Goal: Ask a question

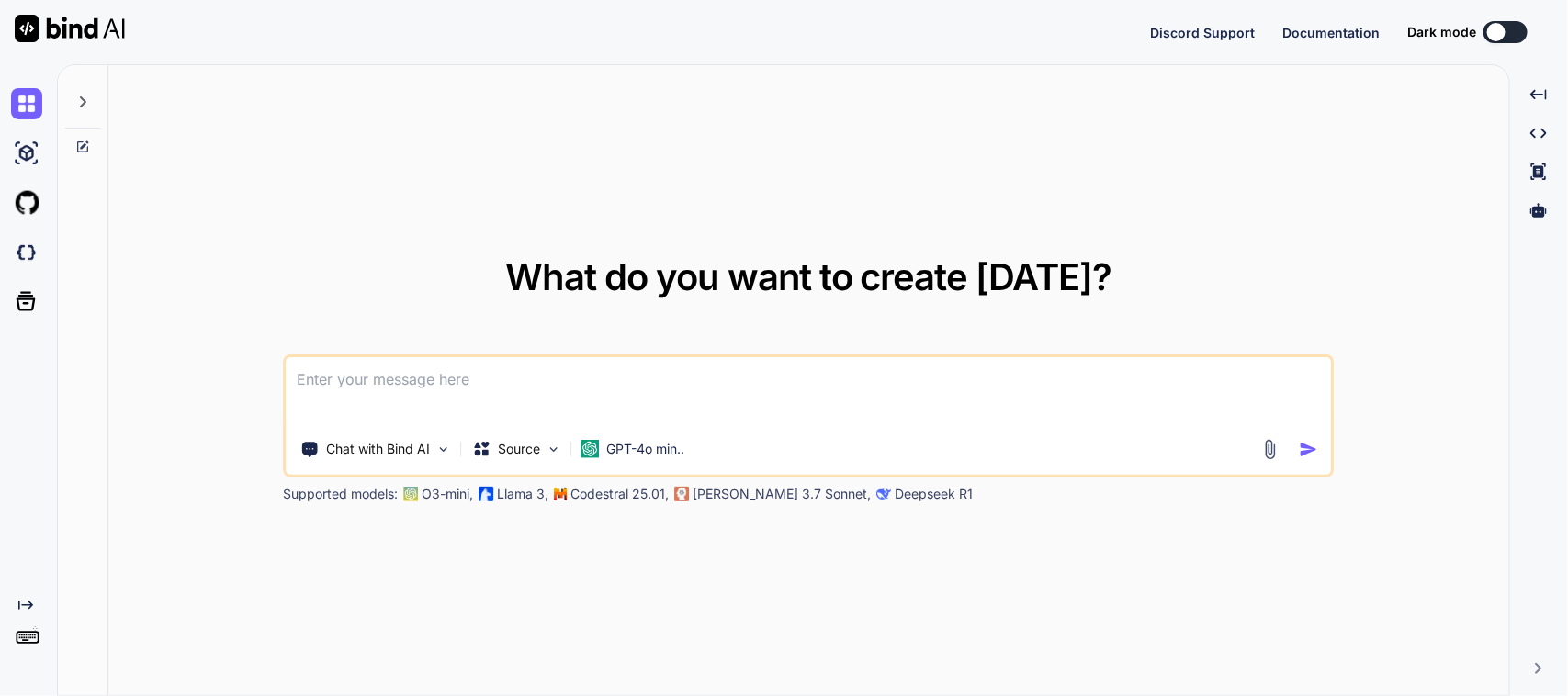
type textarea "x"
click at [494, 376] on textarea at bounding box center [809, 391] width 1044 height 68
type textarea "x"
click at [471, 387] on textarea at bounding box center [809, 391] width 1044 height 68
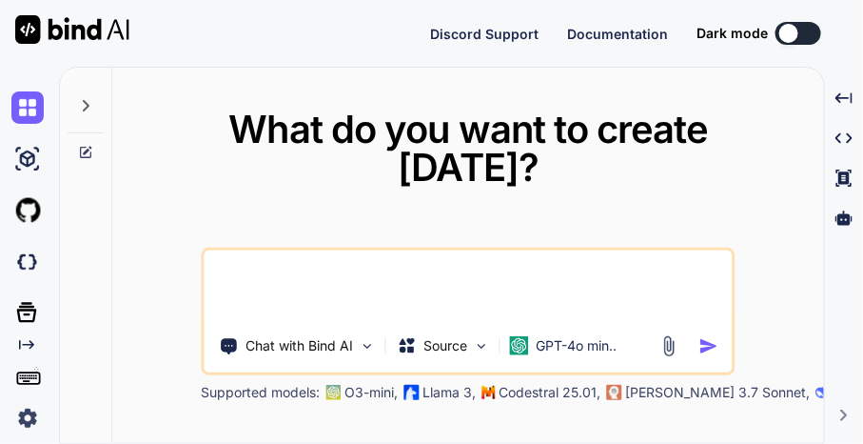
click at [259, 269] on textarea at bounding box center [468, 285] width 528 height 70
paste textarea "Review screen when user searches for an item and then goes to Item Details scre…"
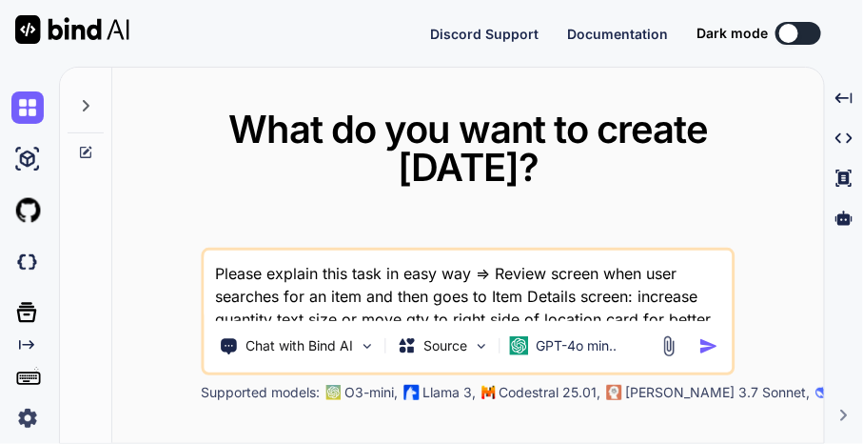
scroll to position [21, 0]
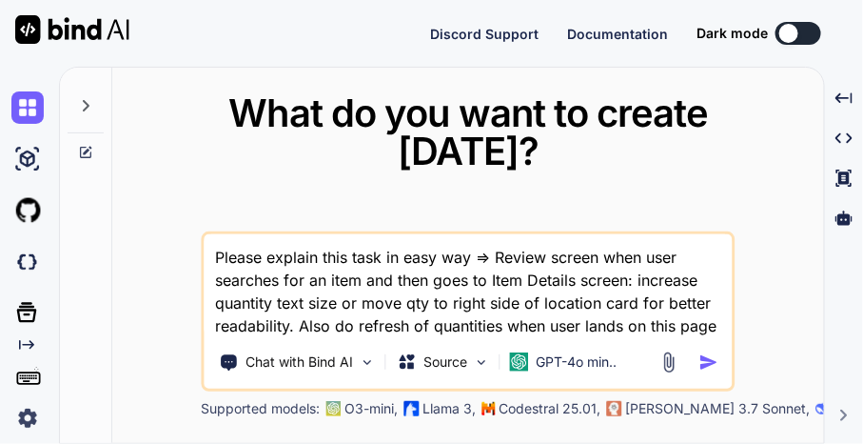
type textarea "Please explain this task in easy way => Review screen when user searches for an…"
click at [702, 358] on img "button" at bounding box center [709, 362] width 20 height 20
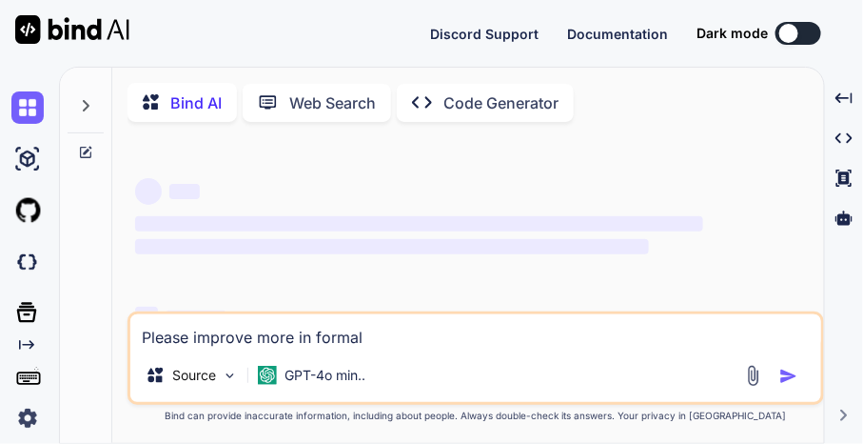
drag, startPoint x: 420, startPoint y: 328, endPoint x: 73, endPoint y: 321, distance: 346.5
click at [73, 321] on div "Bind AI Web Search Created with Pixso. Code Generator ‌ ‌ ‌ ‌ ‌ ‌ ‌ ‌ ‌ ‌ ‌ ‌ ‌…" at bounding box center [442, 257] width 764 height 378
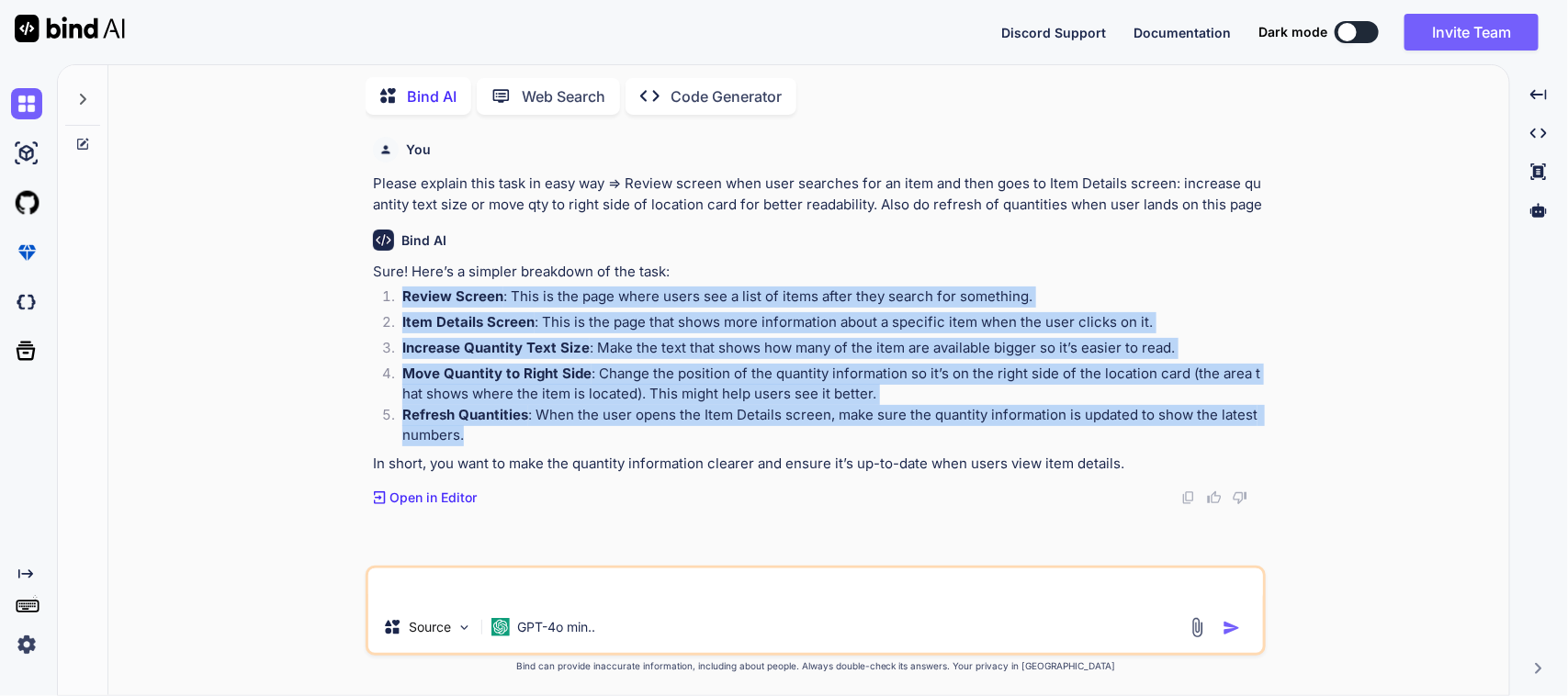
drag, startPoint x: 447, startPoint y: 300, endPoint x: 525, endPoint y: 429, distance: 150.7
click at [525, 429] on ol "Review Screen : This is the page where users see a list of items after they sea…" at bounding box center [816, 367] width 889 height 160
copy ol "Review Screen : This is the page where users see a list of items after they sea…"
